Goal: Complete application form

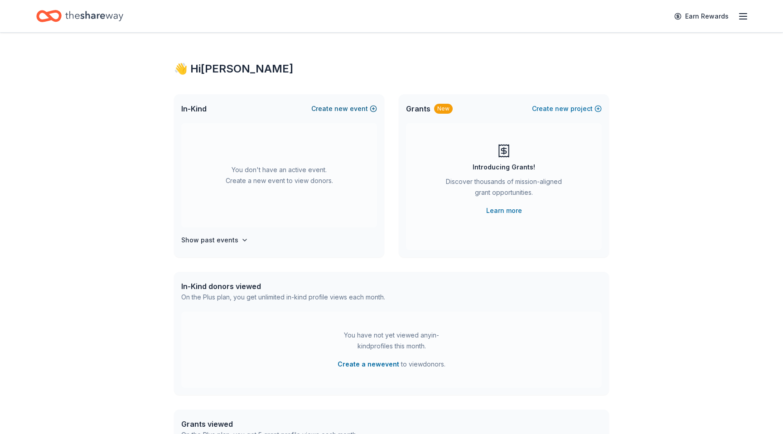
click at [332, 109] on button "Create new event" at bounding box center [344, 108] width 66 height 11
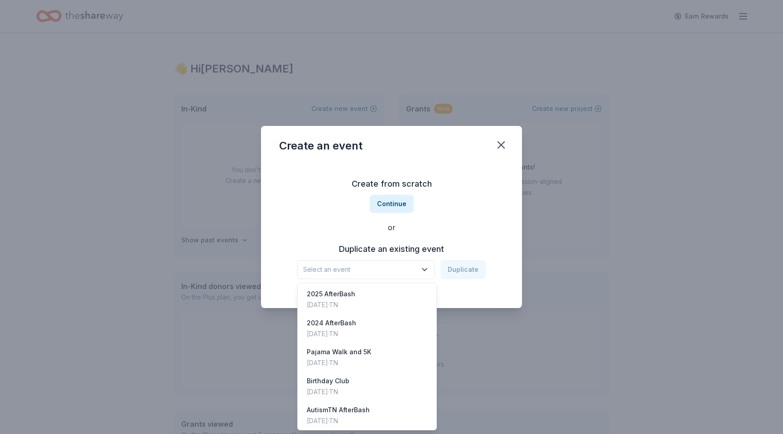
click at [355, 268] on span "Select an event" at bounding box center [359, 269] width 113 height 11
click at [350, 361] on div "Oct 01, 2023 · TN" at bounding box center [339, 363] width 64 height 11
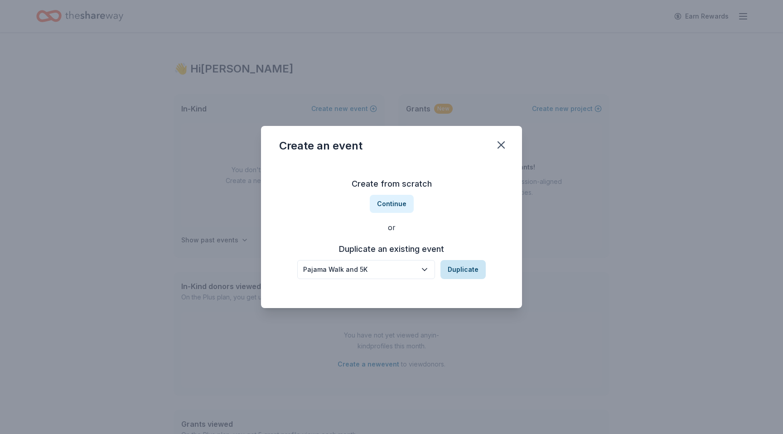
click at [471, 272] on button "Duplicate" at bounding box center [463, 269] width 45 height 19
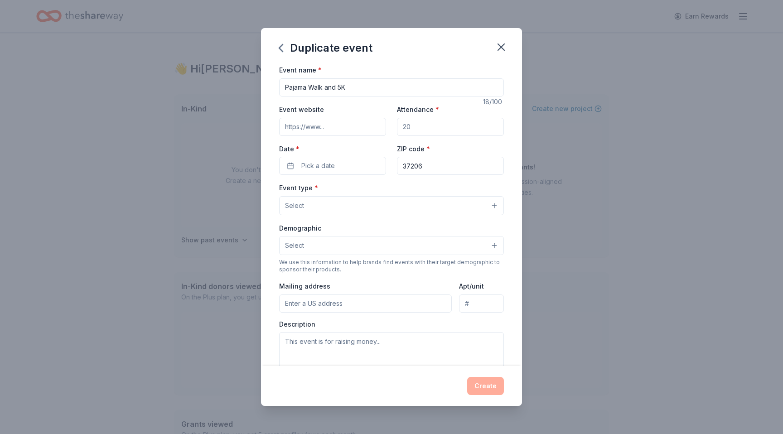
click at [420, 131] on input "Attendance *" at bounding box center [450, 127] width 107 height 18
type input "400"
click at [330, 167] on span "Pick a date" at bounding box center [318, 165] width 34 height 11
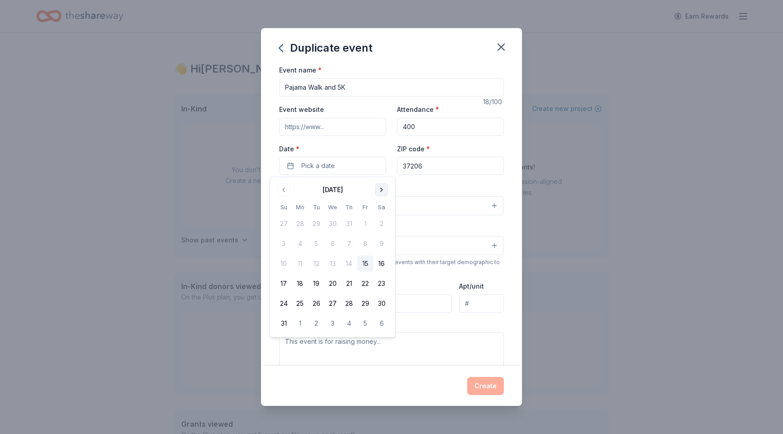
click at [383, 190] on button "Go to next month" at bounding box center [381, 190] width 13 height 13
click at [382, 268] on button "20" at bounding box center [382, 264] width 16 height 16
click at [430, 188] on div "Event type * Select" at bounding box center [391, 198] width 225 height 33
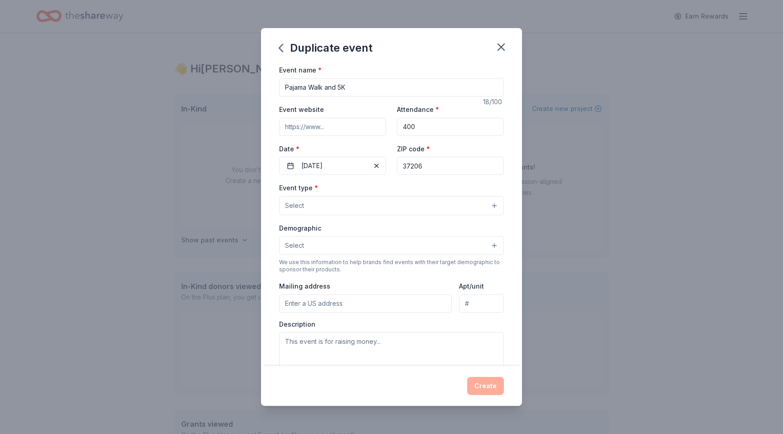
click at [380, 208] on button "Select" at bounding box center [391, 205] width 225 height 19
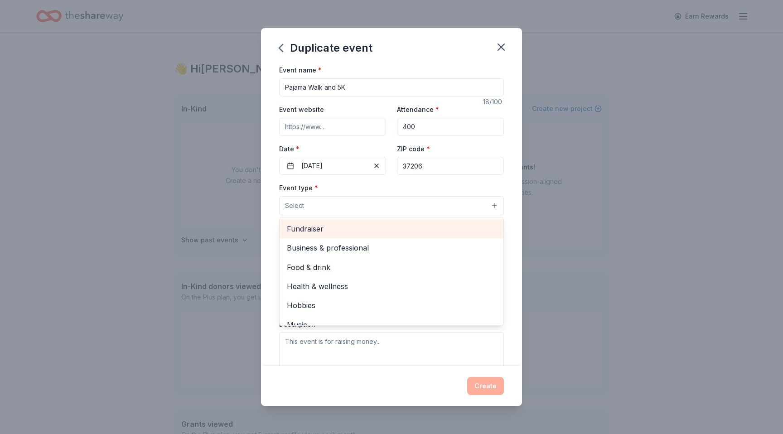
click at [341, 231] on span "Fundraiser" at bounding box center [391, 229] width 209 height 12
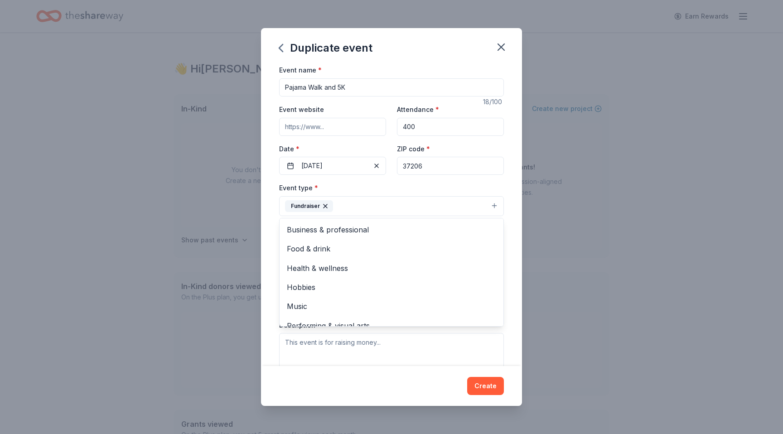
click at [267, 233] on div "Event name * Pajama Walk and 5K 18 /100 Event website Attendance * 400 Date * 0…" at bounding box center [391, 214] width 261 height 301
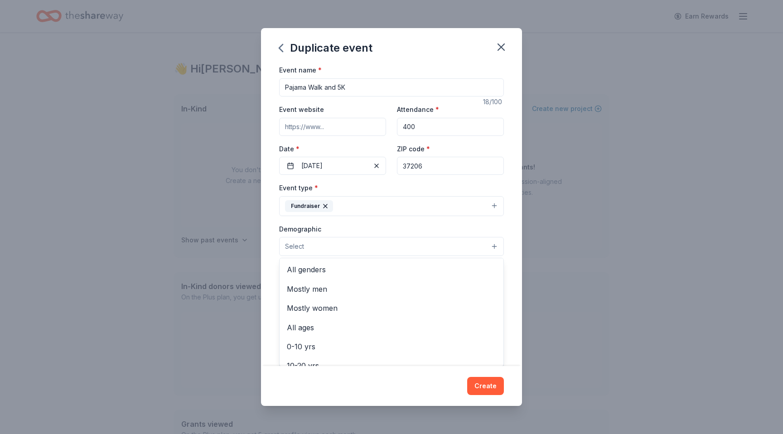
click at [310, 247] on button "Select" at bounding box center [391, 246] width 225 height 19
click at [313, 271] on span "All genders" at bounding box center [391, 270] width 209 height 12
click at [265, 307] on div "Event name * Pajama Walk and 5K 18 /100 Event website Attendance * 400 Date * 0…" at bounding box center [391, 214] width 261 height 301
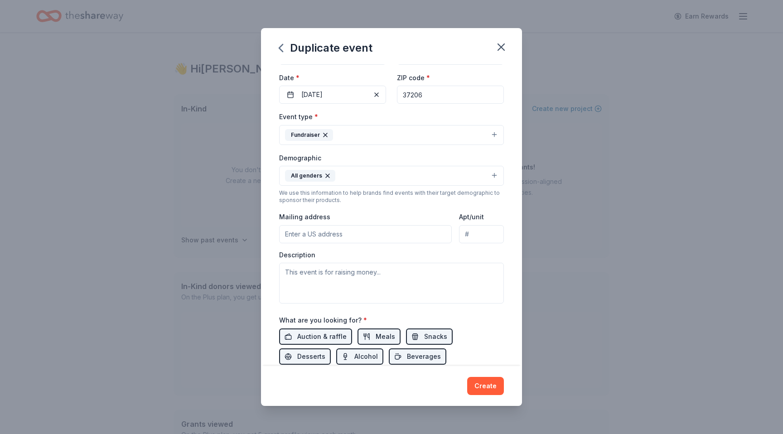
scroll to position [75, 0]
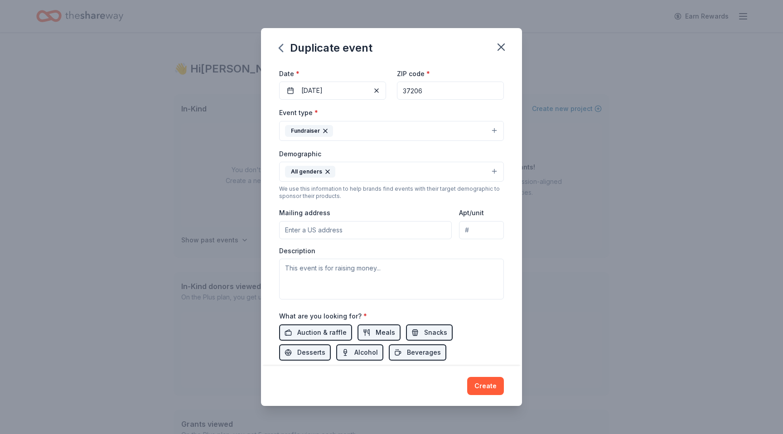
click at [332, 232] on input "Mailing address" at bounding box center [365, 230] width 173 height 18
click at [375, 233] on input "955 Woodland St" at bounding box center [365, 230] width 173 height 18
type input "955 Woodland Street, Nashville, TN, 37206"
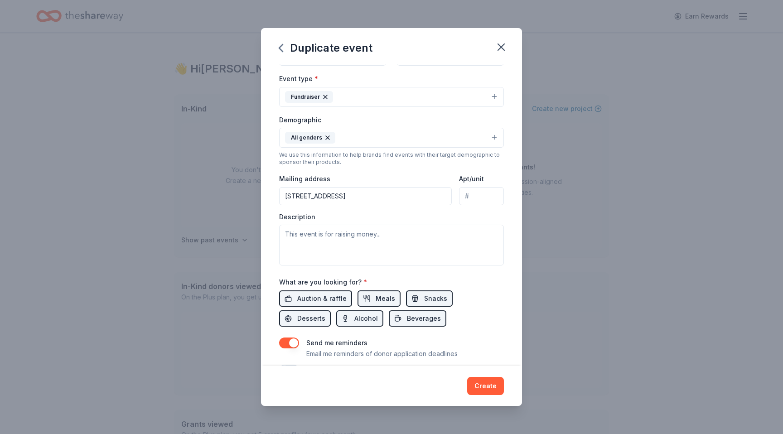
scroll to position [123, 0]
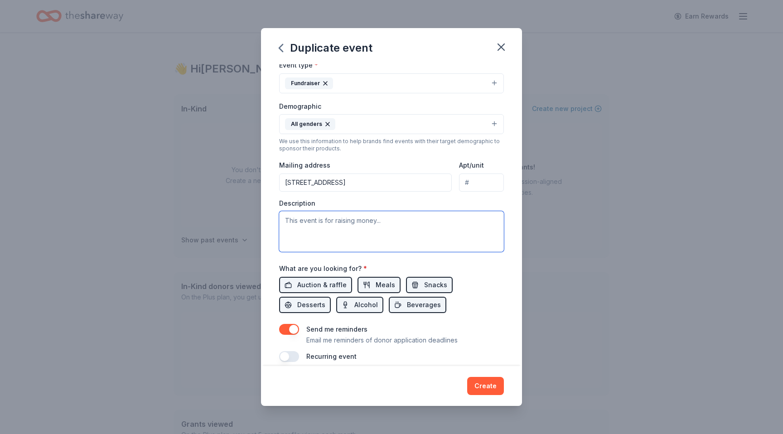
click at [334, 223] on textarea at bounding box center [391, 231] width 225 height 41
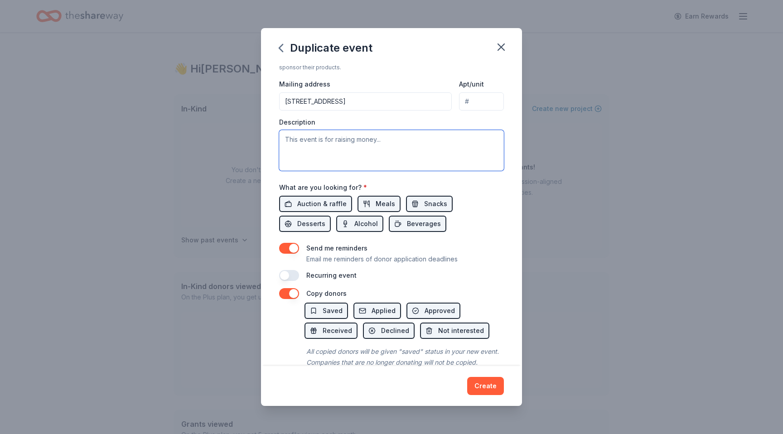
scroll to position [204, 0]
click at [292, 248] on button "button" at bounding box center [289, 248] width 20 height 11
click at [506, 386] on div "Create" at bounding box center [391, 386] width 261 height 40
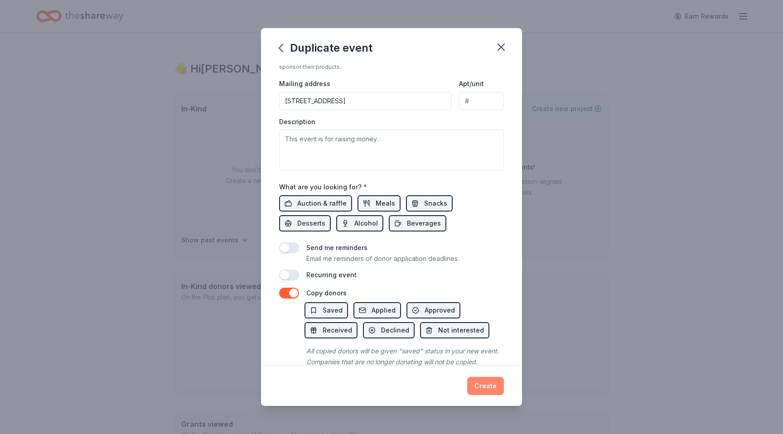
click at [487, 386] on button "Create" at bounding box center [485, 386] width 37 height 18
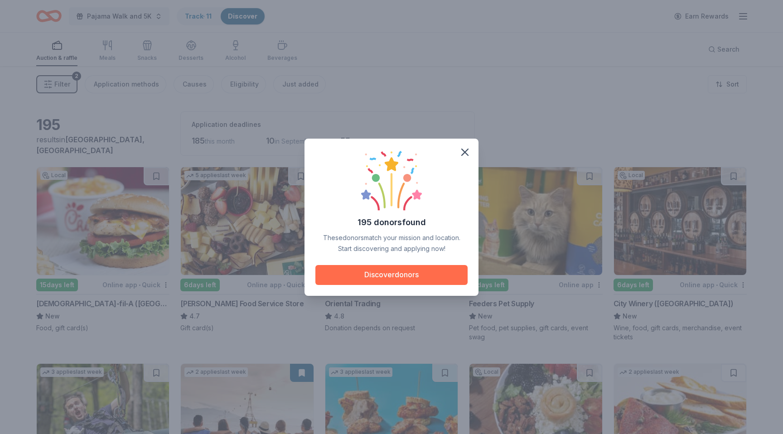
click at [399, 272] on button "Discover donors" at bounding box center [392, 275] width 152 height 20
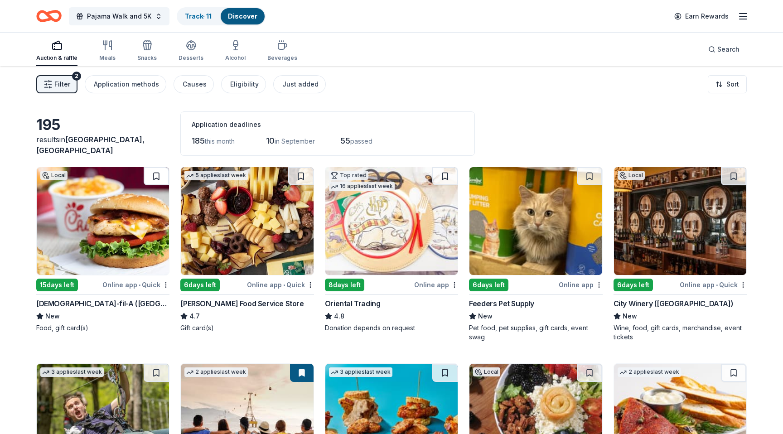
click at [153, 181] on button at bounding box center [156, 176] width 25 height 18
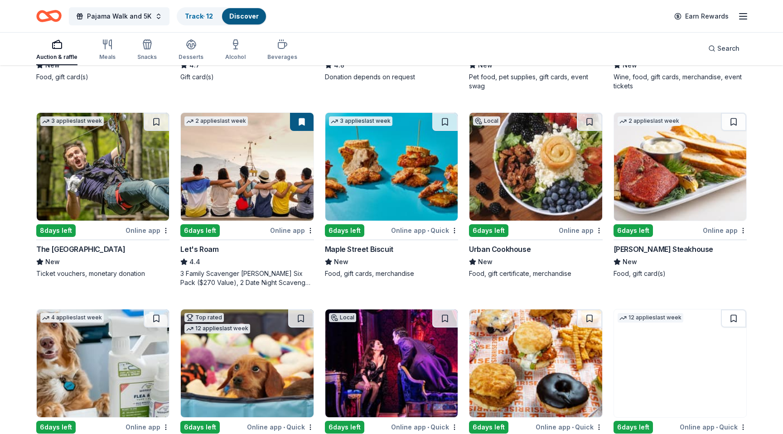
scroll to position [262, 0]
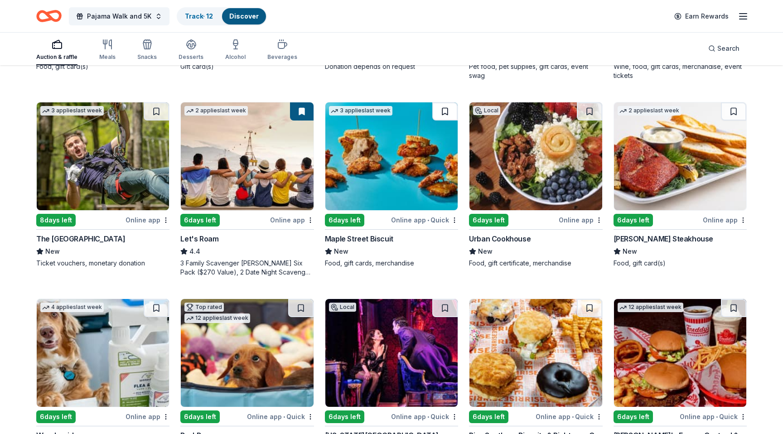
click at [444, 111] on button at bounding box center [445, 111] width 25 height 18
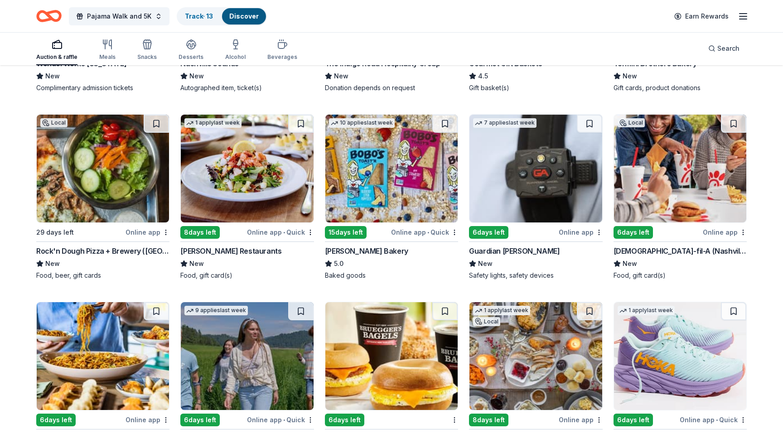
scroll to position [822, 0]
click at [592, 124] on button at bounding box center [589, 123] width 25 height 18
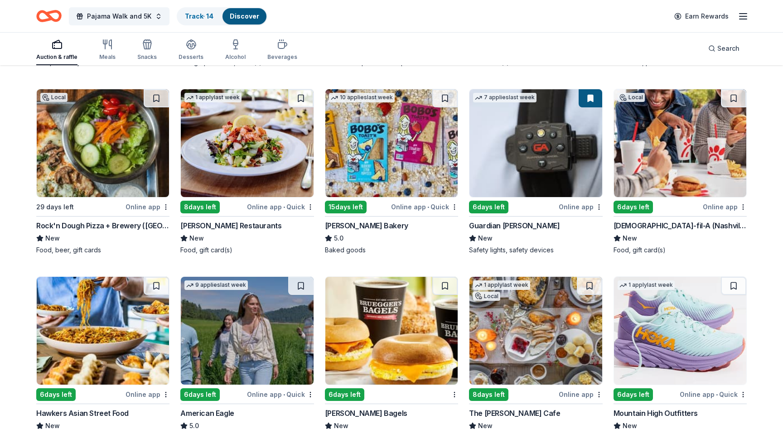
scroll to position [844, 0]
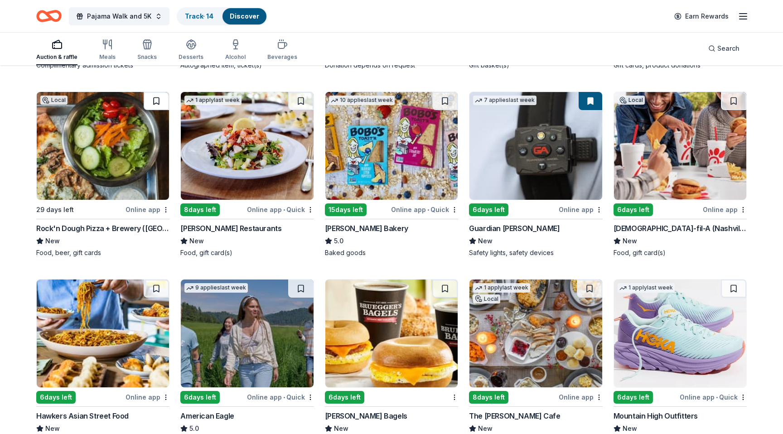
click at [154, 99] on button at bounding box center [156, 101] width 25 height 18
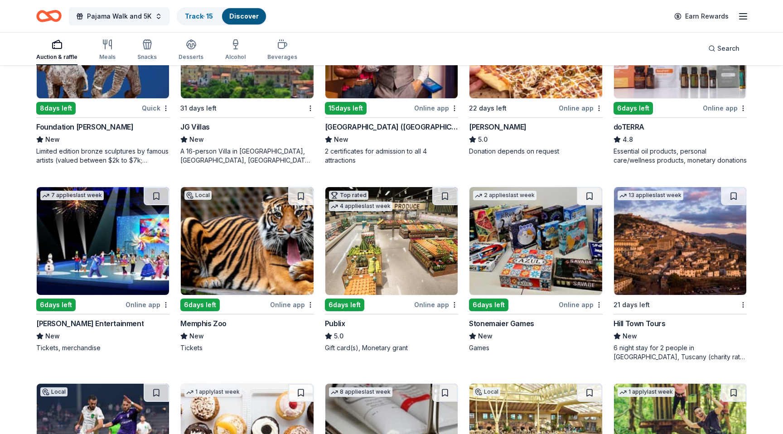
scroll to position [2110, 0]
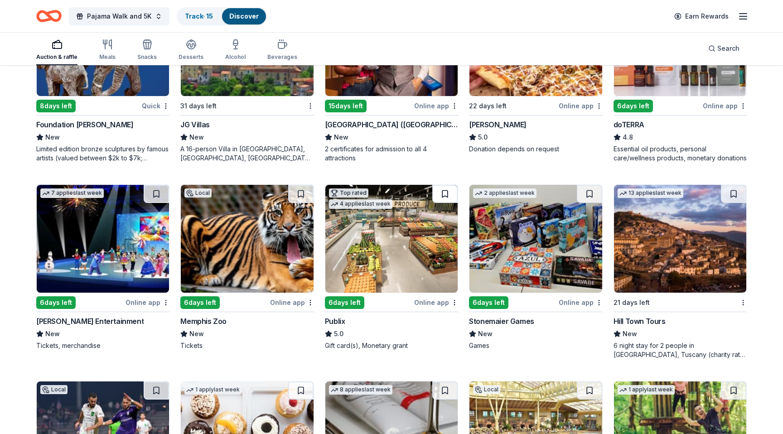
click at [445, 191] on button at bounding box center [445, 194] width 25 height 18
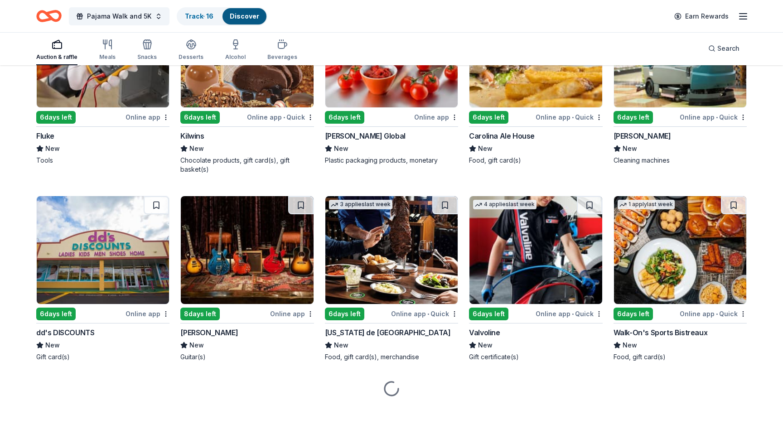
scroll to position [3668, 0]
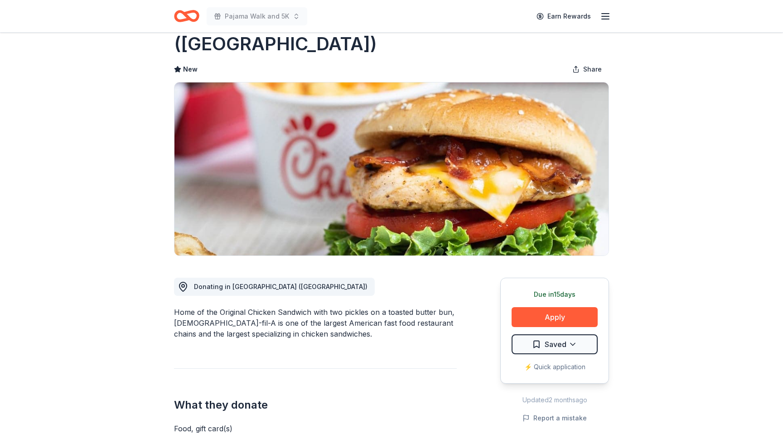
scroll to position [165, 0]
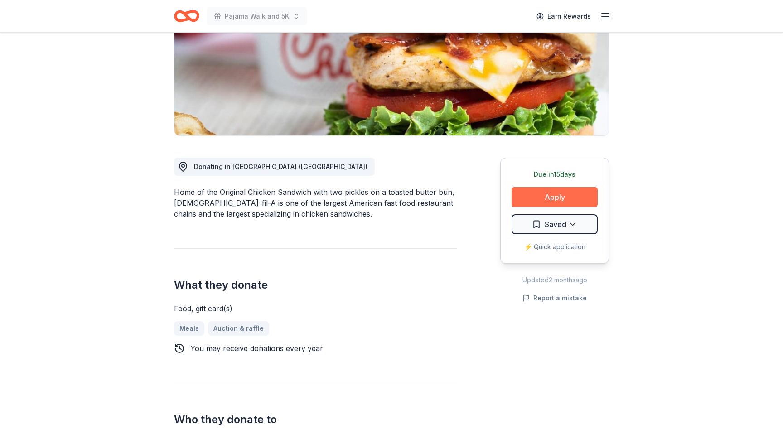
click at [555, 187] on button "Apply" at bounding box center [555, 197] width 86 height 20
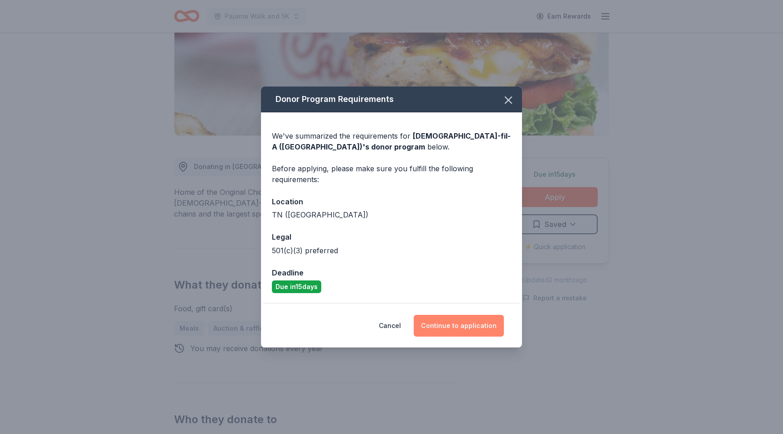
click at [448, 327] on button "Continue to application" at bounding box center [459, 326] width 90 height 22
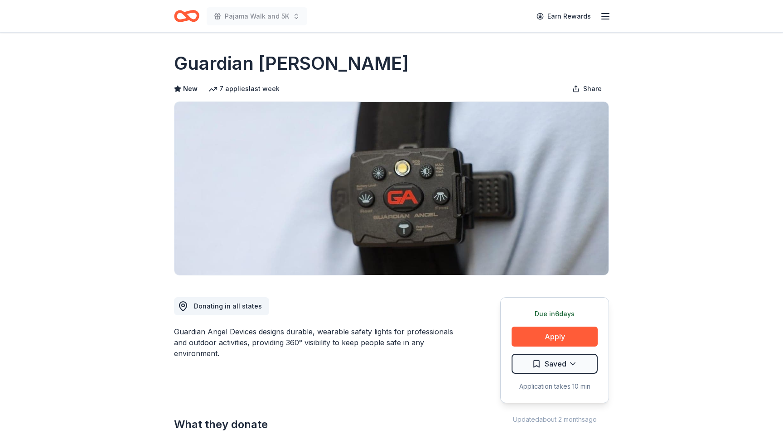
scroll to position [5, 0]
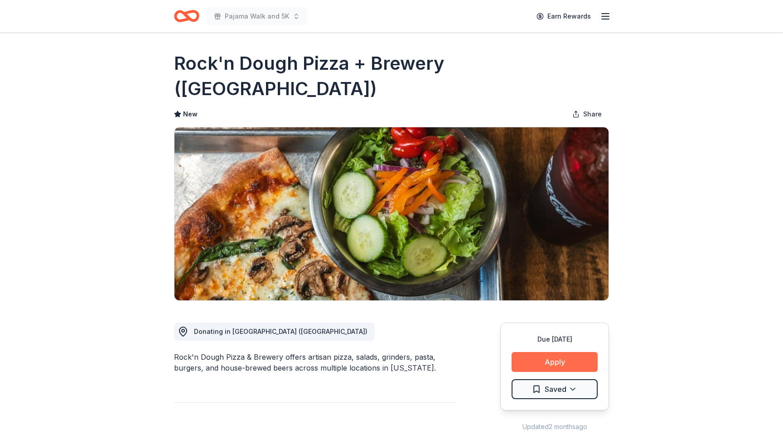
click at [550, 352] on button "Apply" at bounding box center [555, 362] width 86 height 20
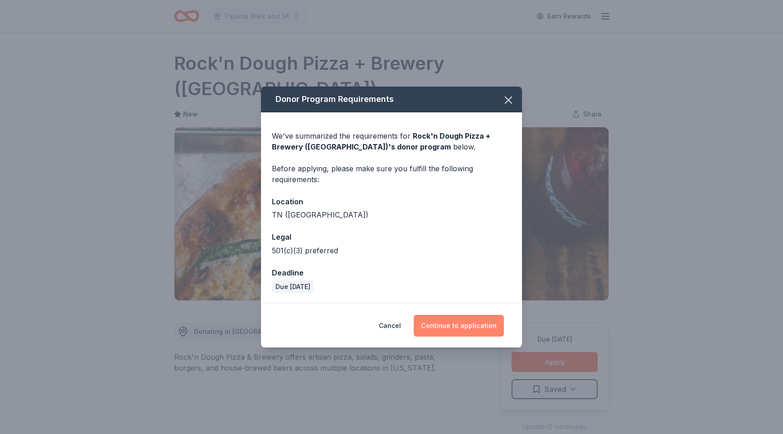
click at [458, 323] on button "Continue to application" at bounding box center [459, 326] width 90 height 22
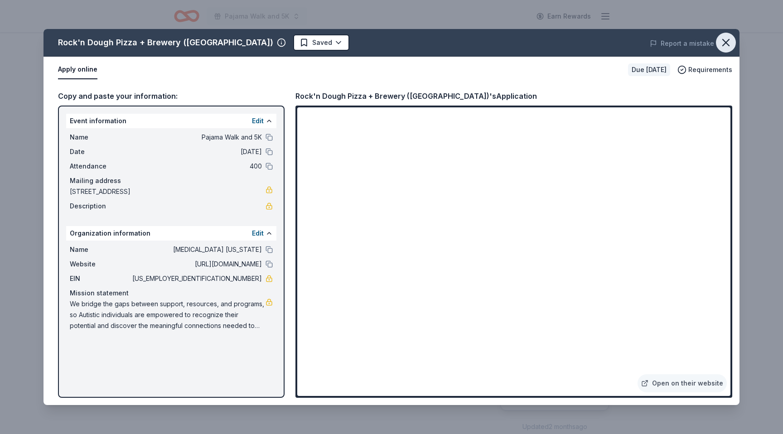
click at [728, 42] on icon "button" at bounding box center [726, 42] width 13 height 13
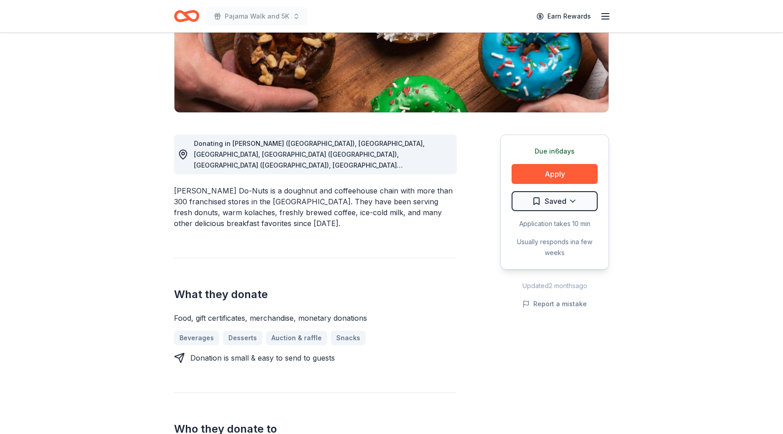
scroll to position [174, 0]
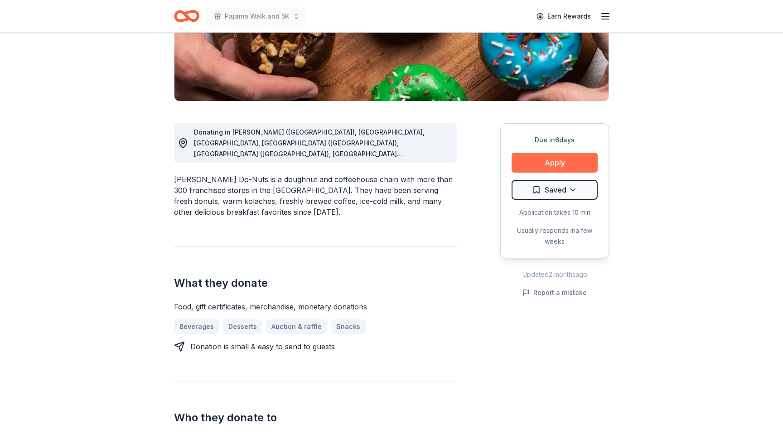
click at [560, 166] on button "Apply" at bounding box center [555, 163] width 86 height 20
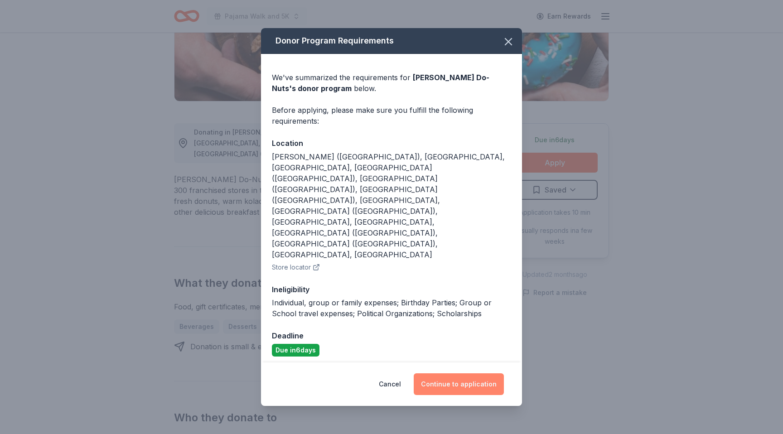
click at [471, 374] on button "Continue to application" at bounding box center [459, 385] width 90 height 22
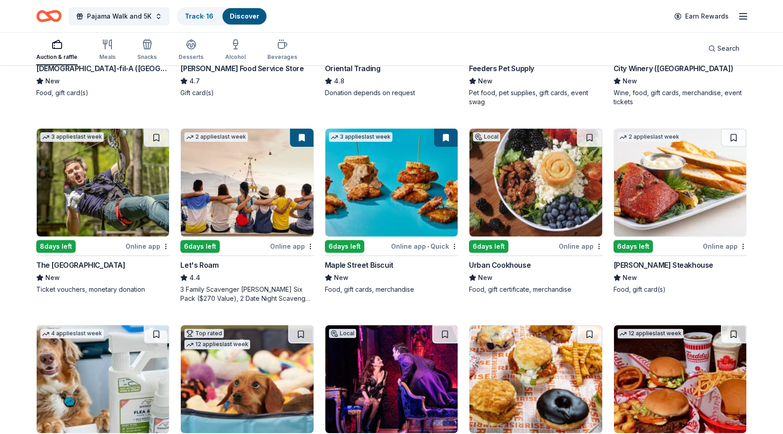
scroll to position [240, 0]
